Goal: Check status

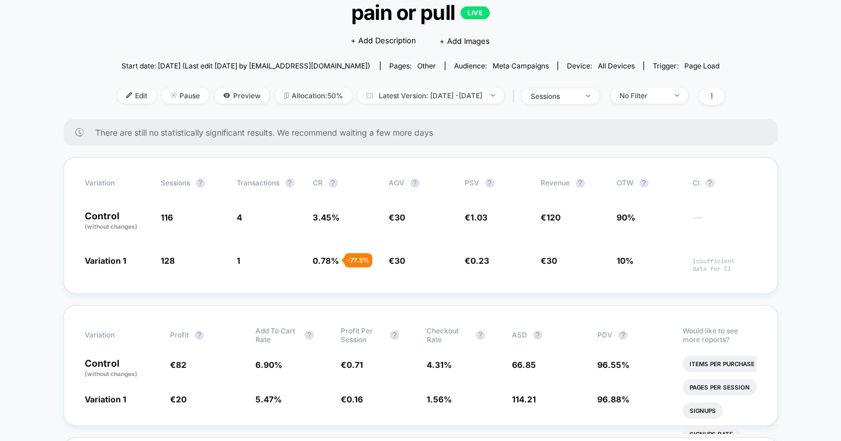
scroll to position [81, 0]
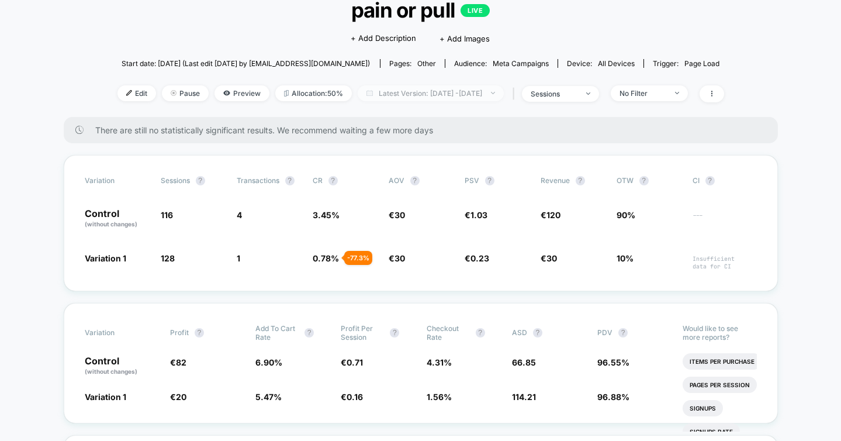
click at [490, 93] on span "Latest Version: [DATE] - [DATE]" at bounding box center [431, 93] width 146 height 16
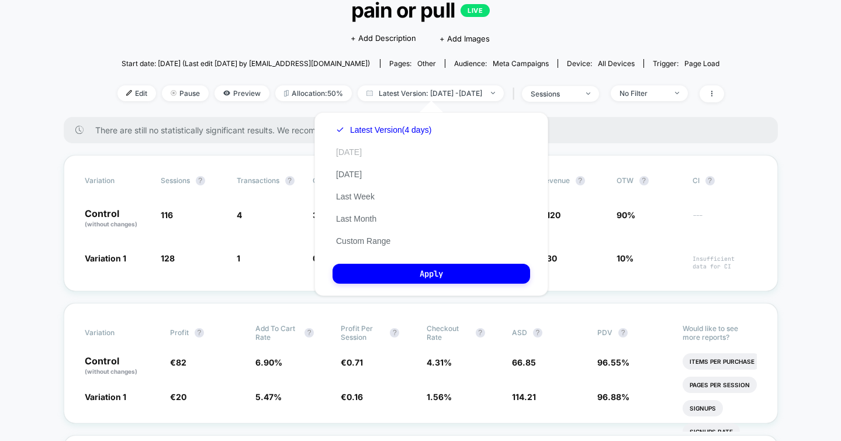
click at [345, 151] on button "[DATE]" at bounding box center [349, 152] width 33 height 11
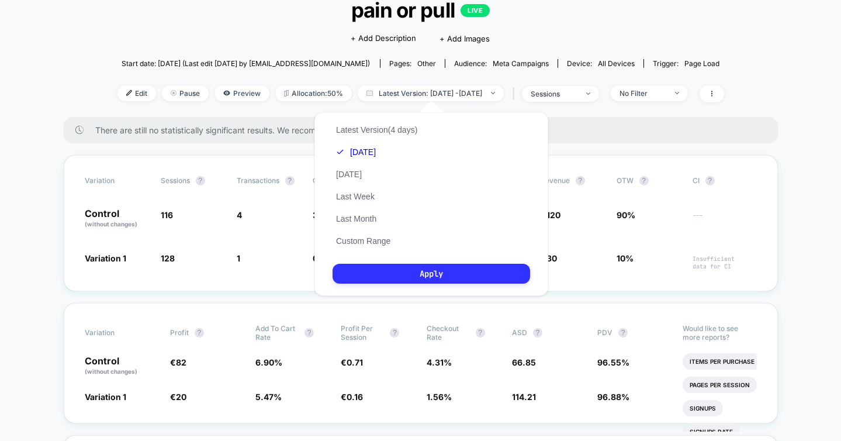
click at [406, 269] on button "Apply" at bounding box center [432, 274] width 198 height 20
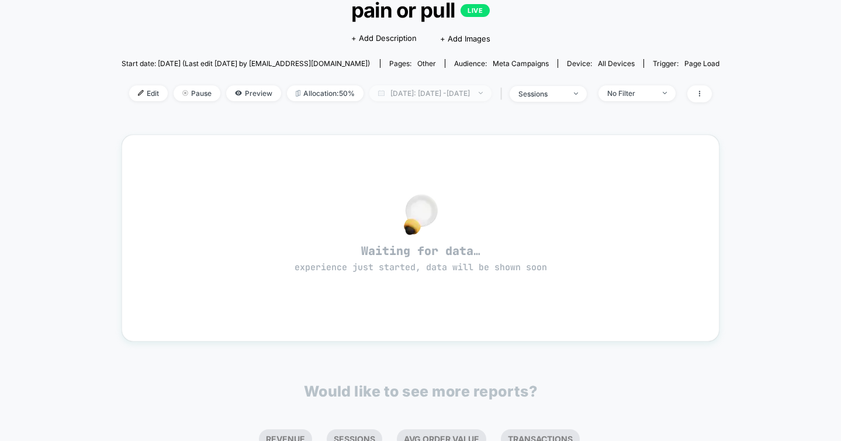
click at [413, 88] on span "[DATE]: [DATE] - [DATE]" at bounding box center [430, 93] width 122 height 16
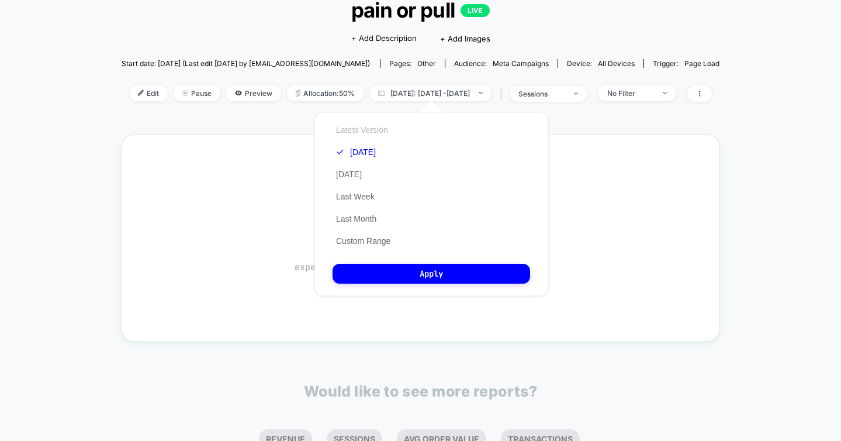
click at [353, 130] on button "Latest Version" at bounding box center [362, 129] width 59 height 11
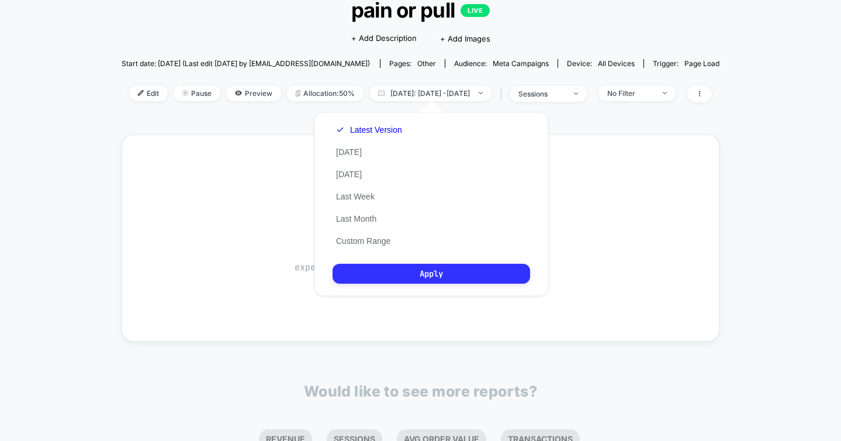
click at [393, 271] on button "Apply" at bounding box center [432, 274] width 198 height 20
